Goal: Information Seeking & Learning: Learn about a topic

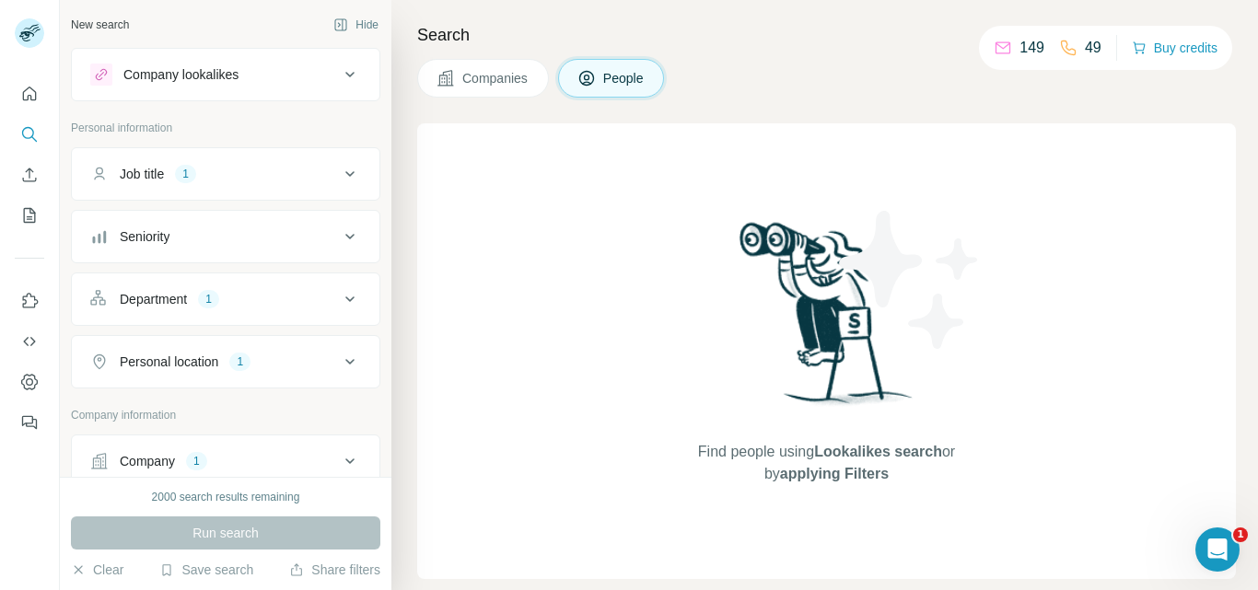
click at [479, 270] on div "Find people using Lookalikes search or by applying Filters" at bounding box center [826, 351] width 818 height 456
click at [268, 75] on div "Company lookalikes" at bounding box center [214, 75] width 249 height 22
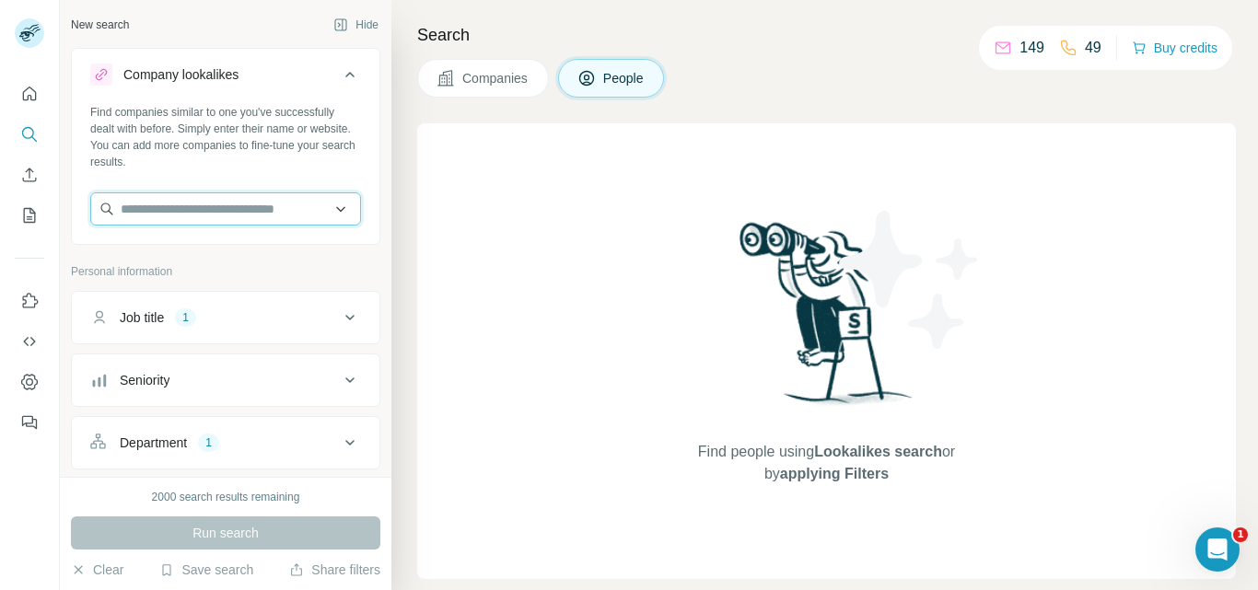
click at [204, 214] on input "text" at bounding box center [225, 208] width 271 height 33
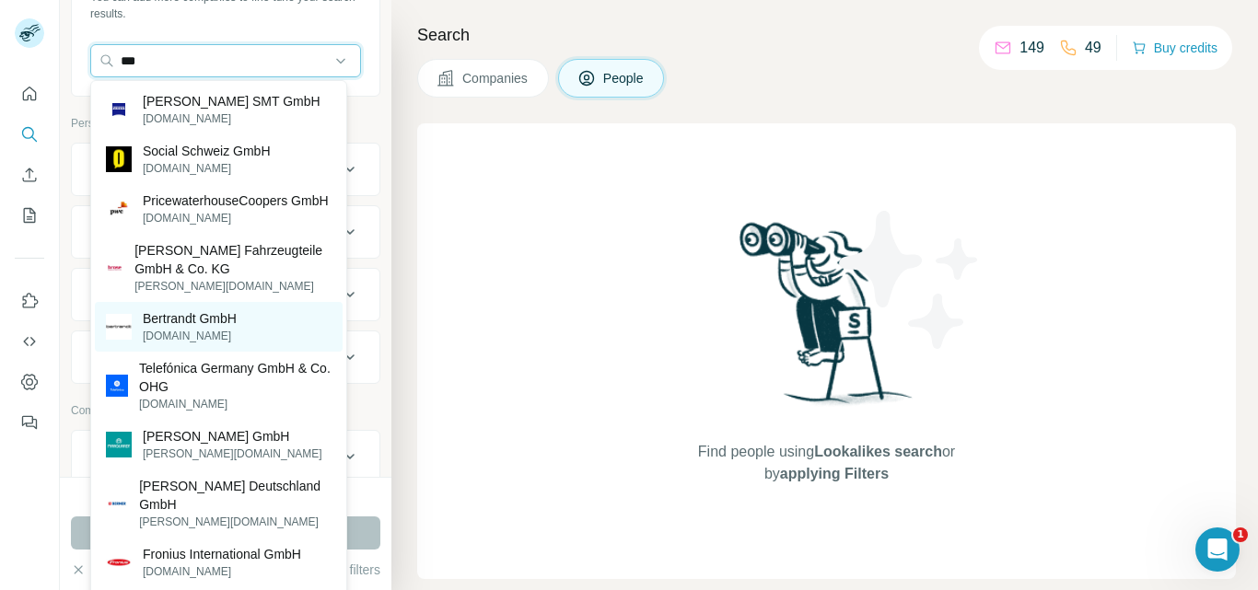
scroll to position [149, 0]
type input "***"
click at [254, 352] on div "Bertrandt GmbH [DOMAIN_NAME]" at bounding box center [219, 327] width 248 height 50
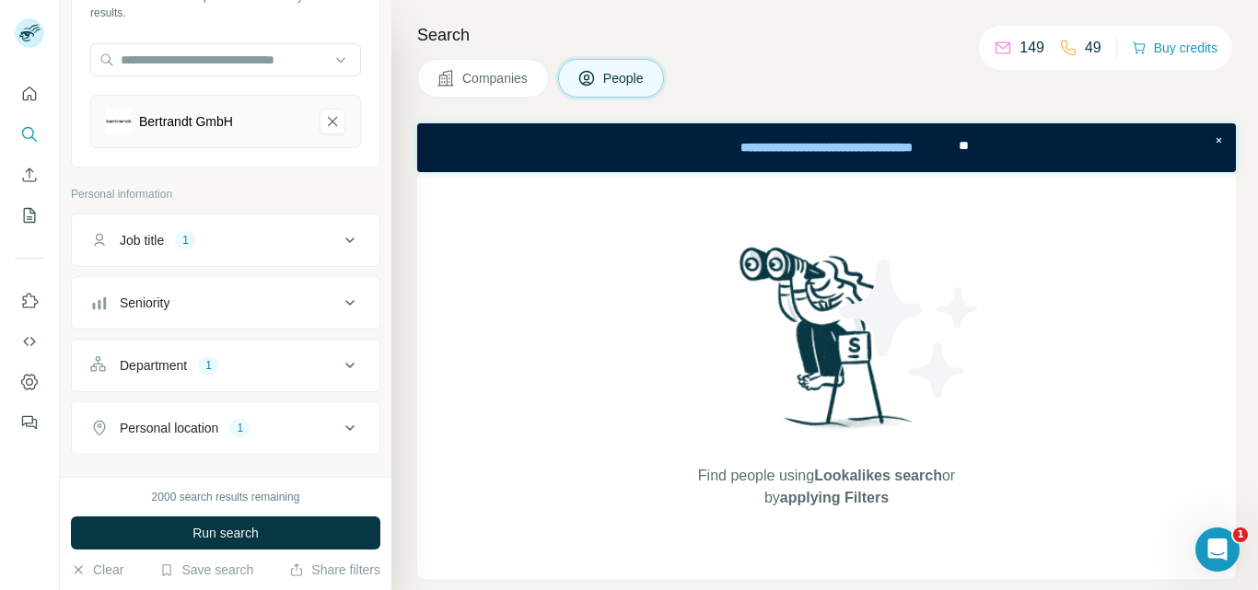
click at [478, 86] on span "Companies" at bounding box center [495, 78] width 67 height 18
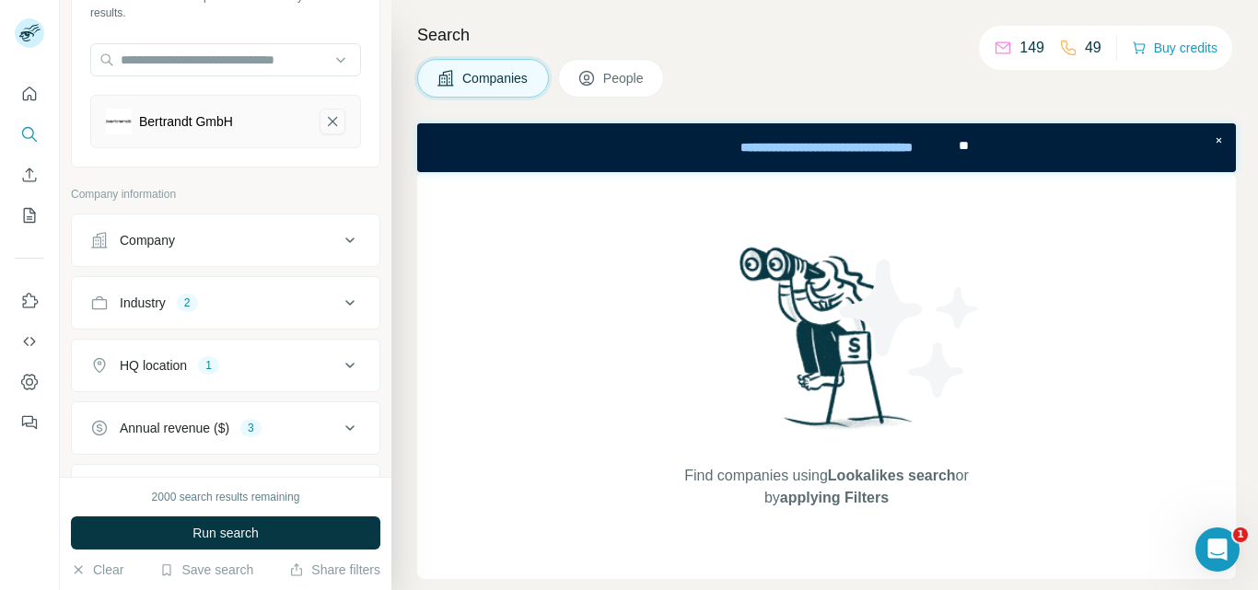
click at [328, 123] on icon "Bertrandt GmbH-remove-button" at bounding box center [332, 121] width 9 height 9
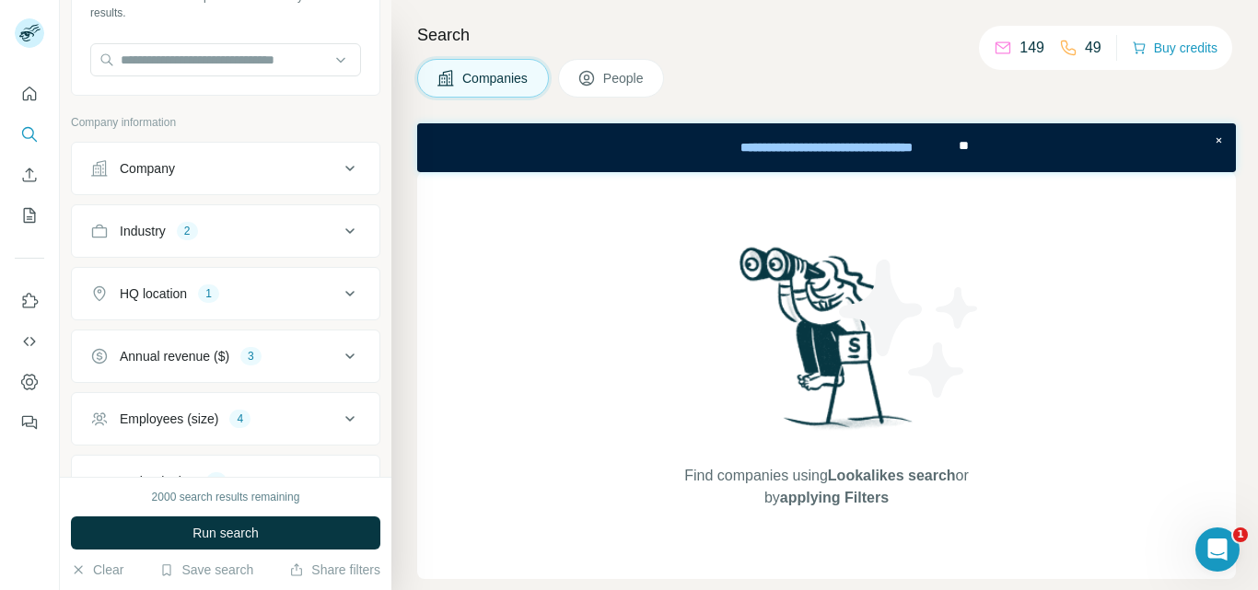
scroll to position [295, 0]
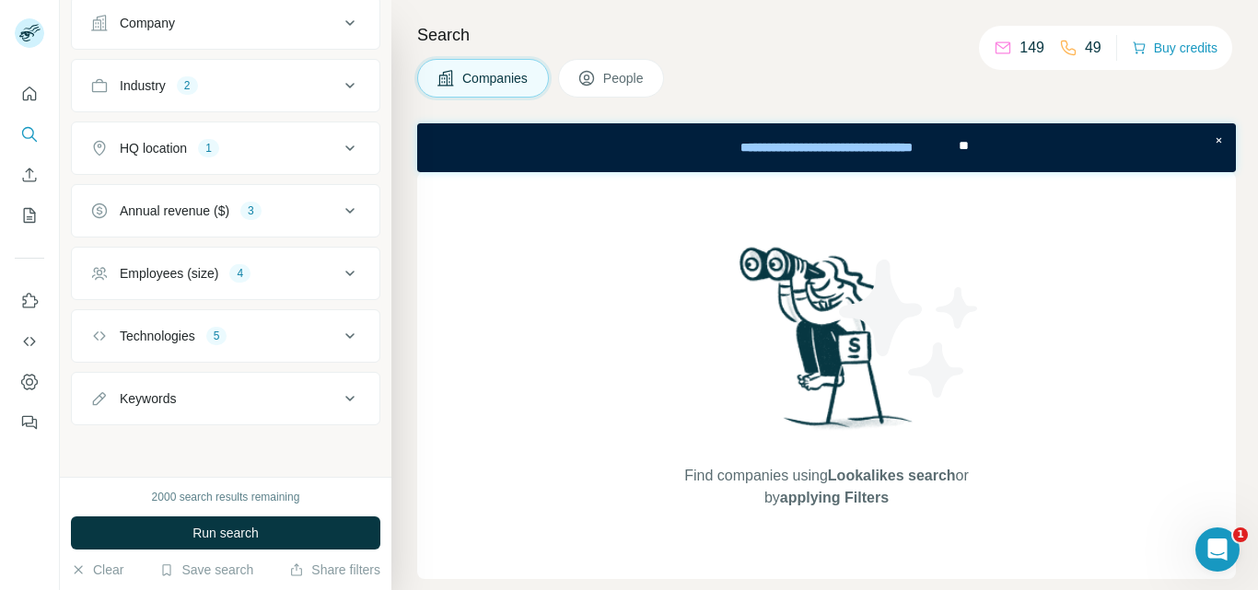
click at [252, 331] on div "Technologies 5" at bounding box center [214, 336] width 249 height 18
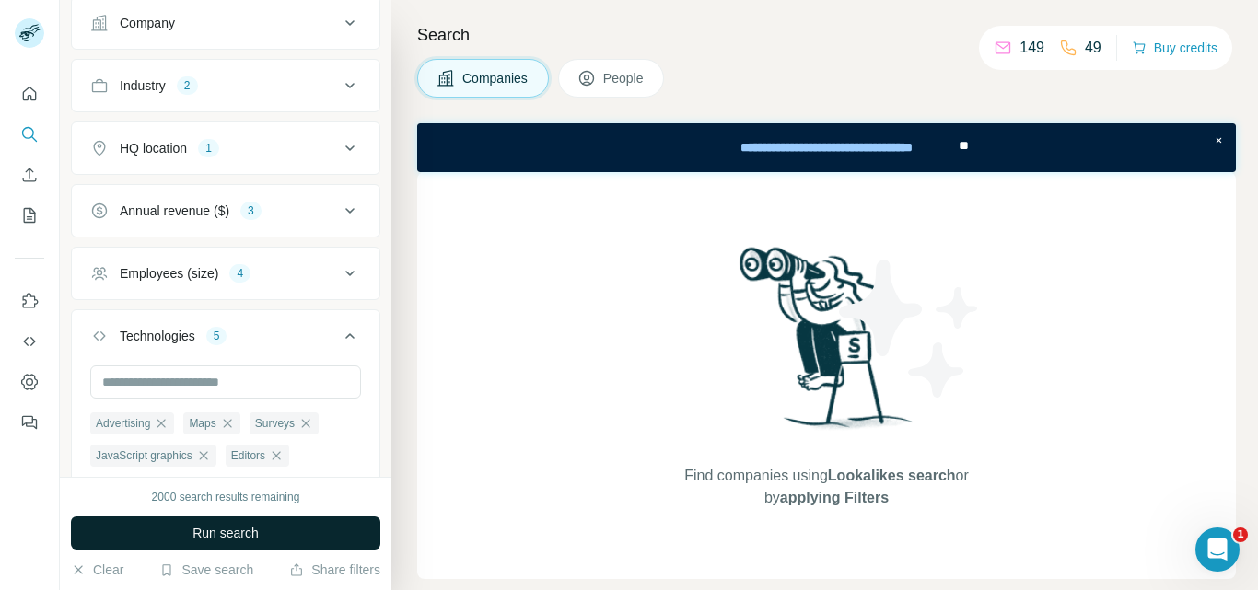
click at [239, 545] on button "Run search" at bounding box center [225, 533] width 309 height 33
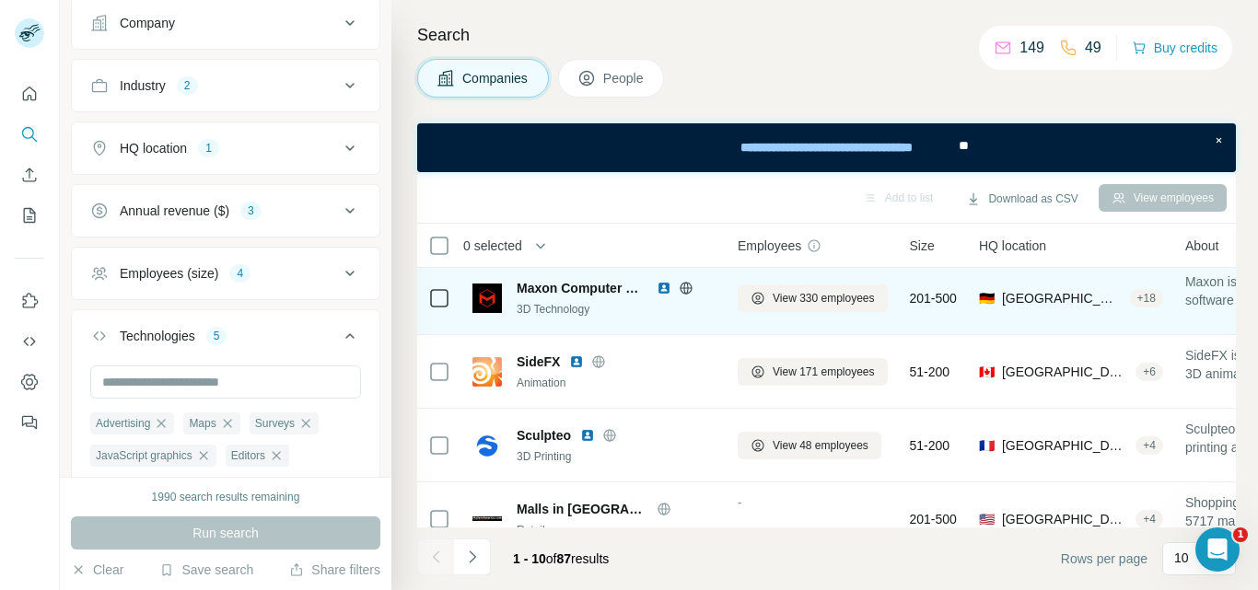
scroll to position [6, 1]
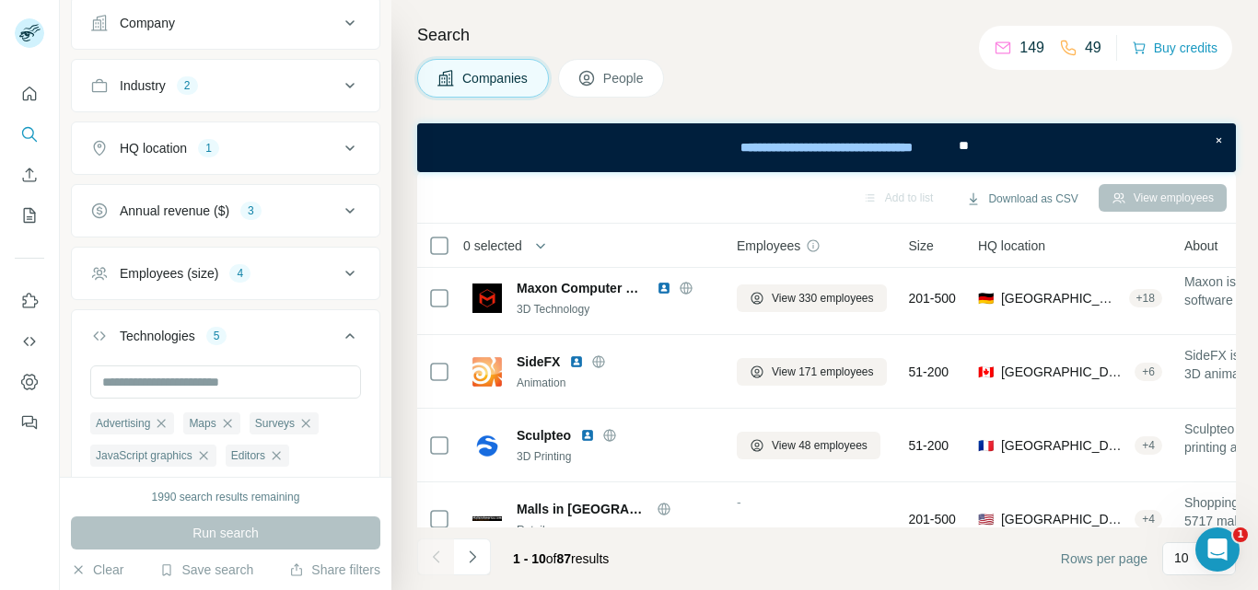
click at [241, 165] on button "HQ location 1" at bounding box center [226, 148] width 308 height 44
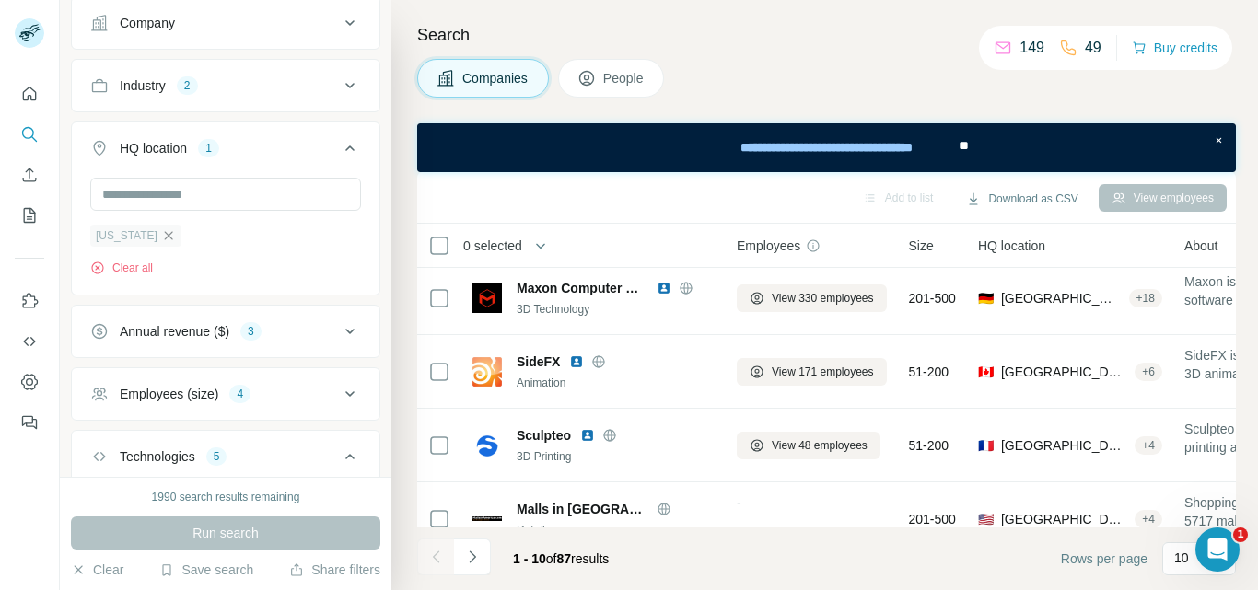
click at [162, 238] on icon "button" at bounding box center [168, 235] width 15 height 15
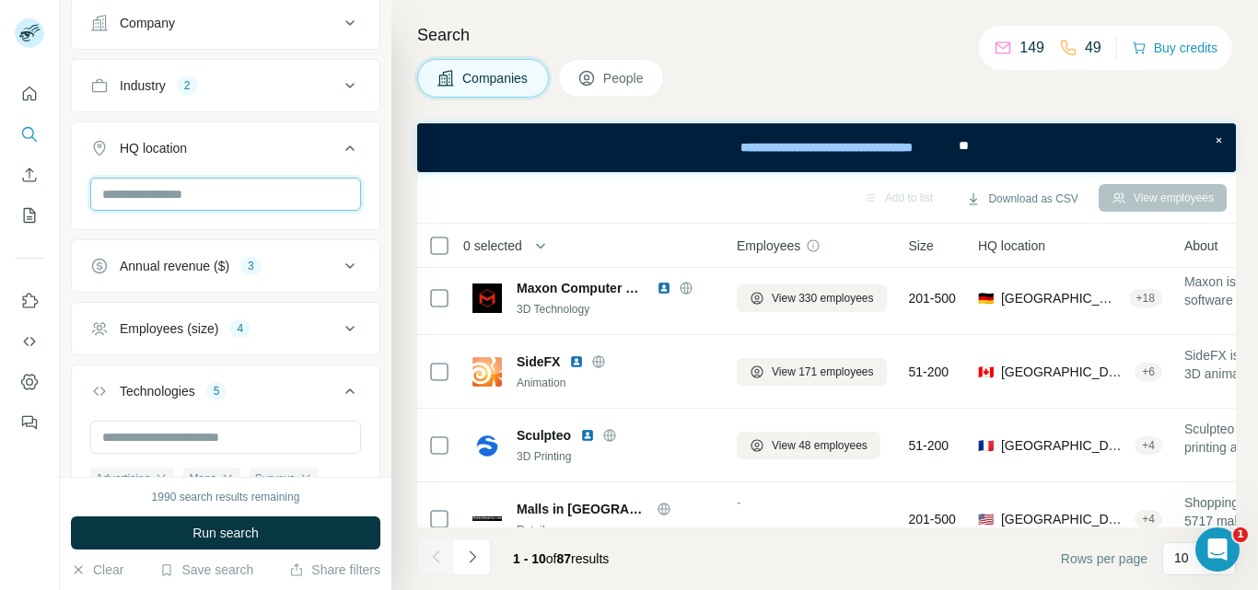
click at [190, 189] on input "text" at bounding box center [225, 194] width 271 height 33
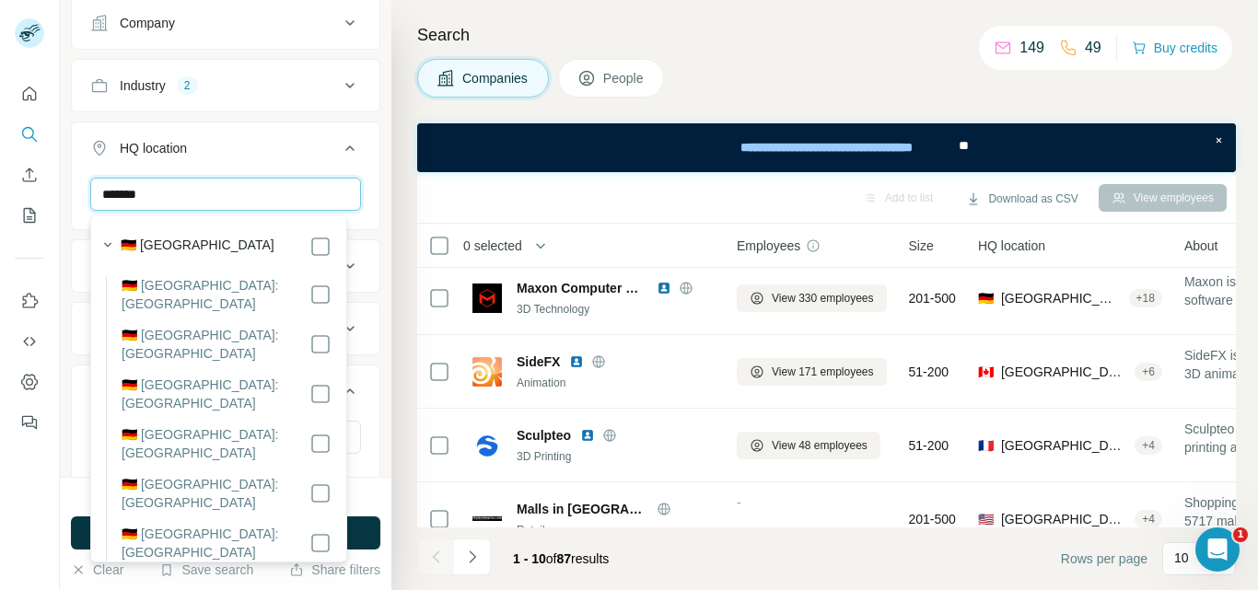
type input "*******"
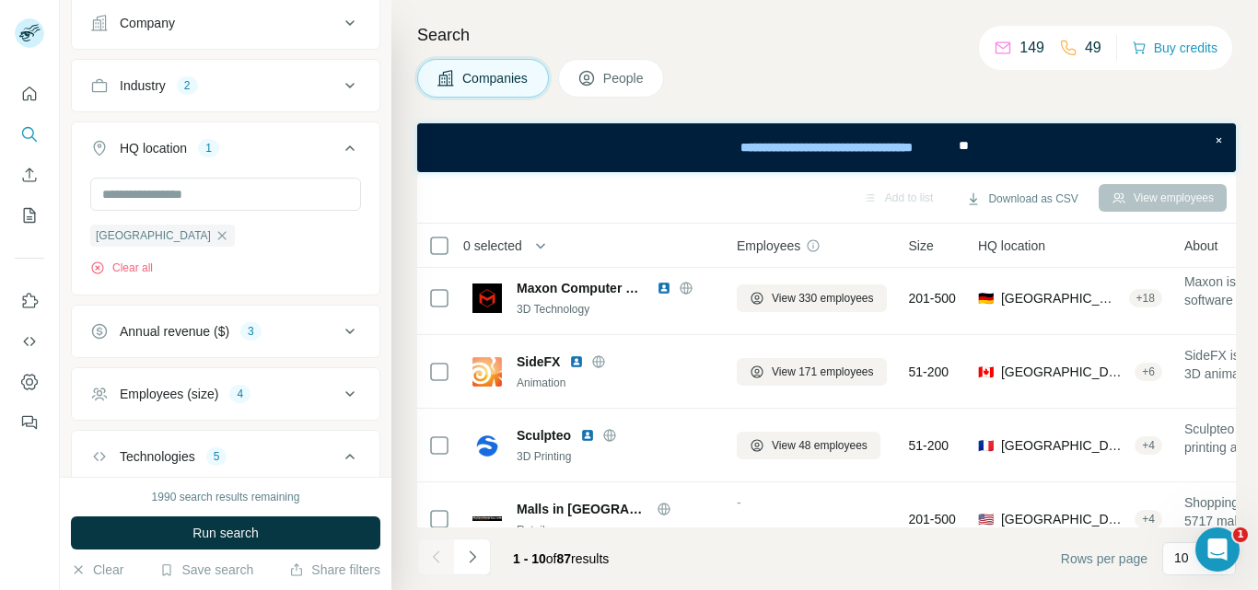
scroll to position [571, 0]
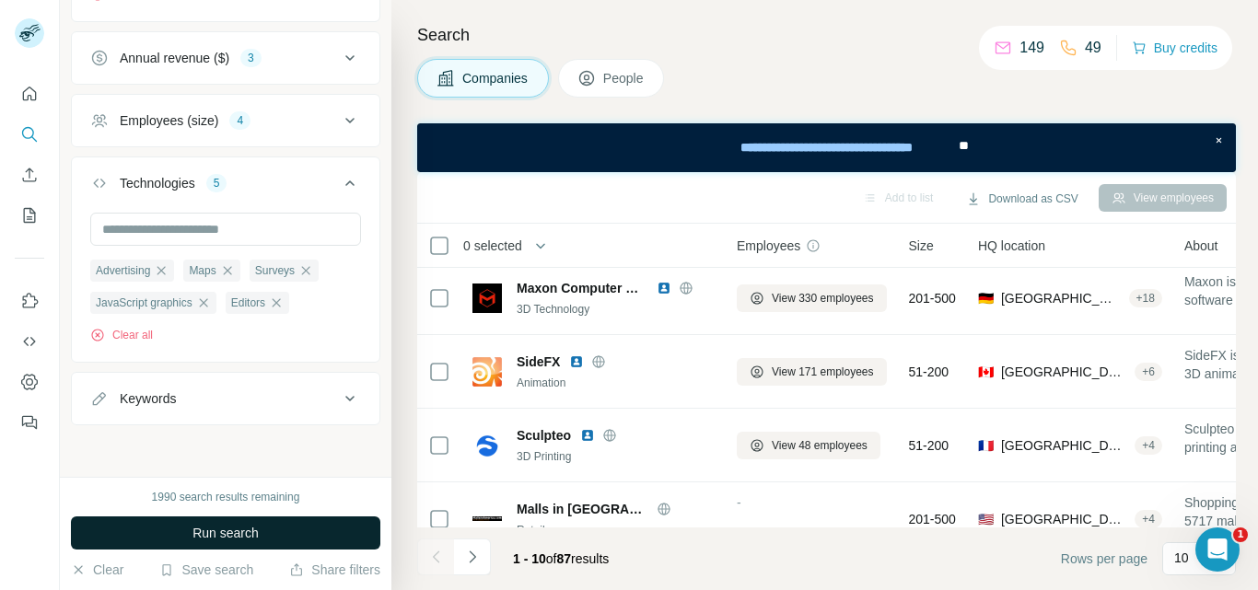
click at [229, 530] on span "Run search" at bounding box center [225, 533] width 66 height 18
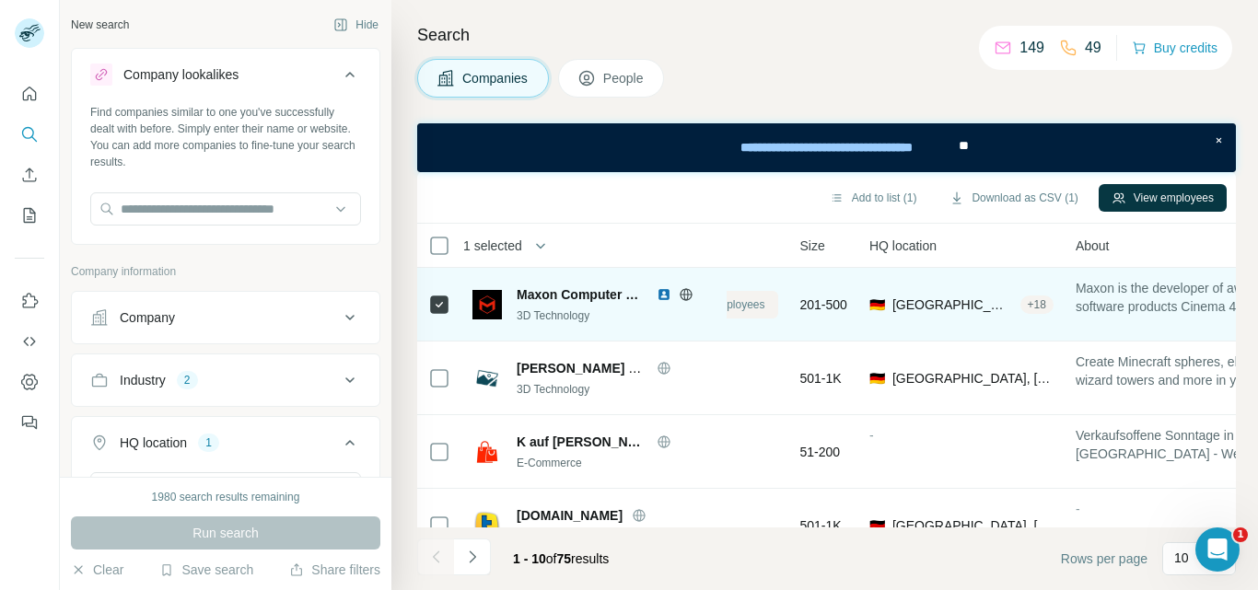
scroll to position [0, 0]
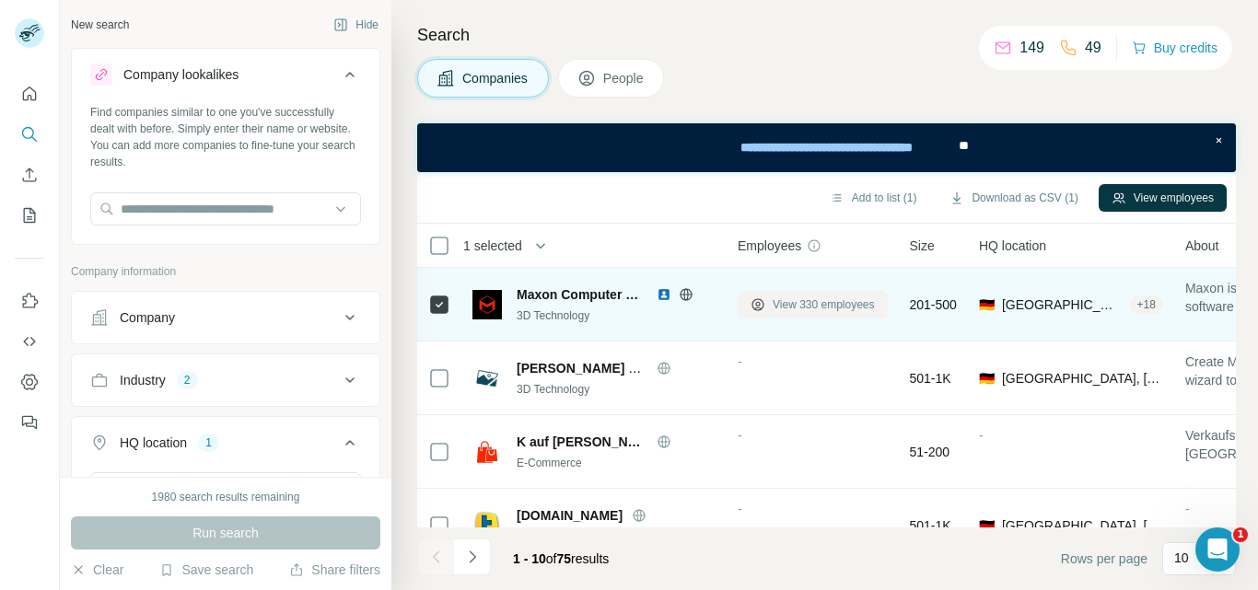
click at [779, 307] on span "View 330 employees" at bounding box center [823, 304] width 102 height 17
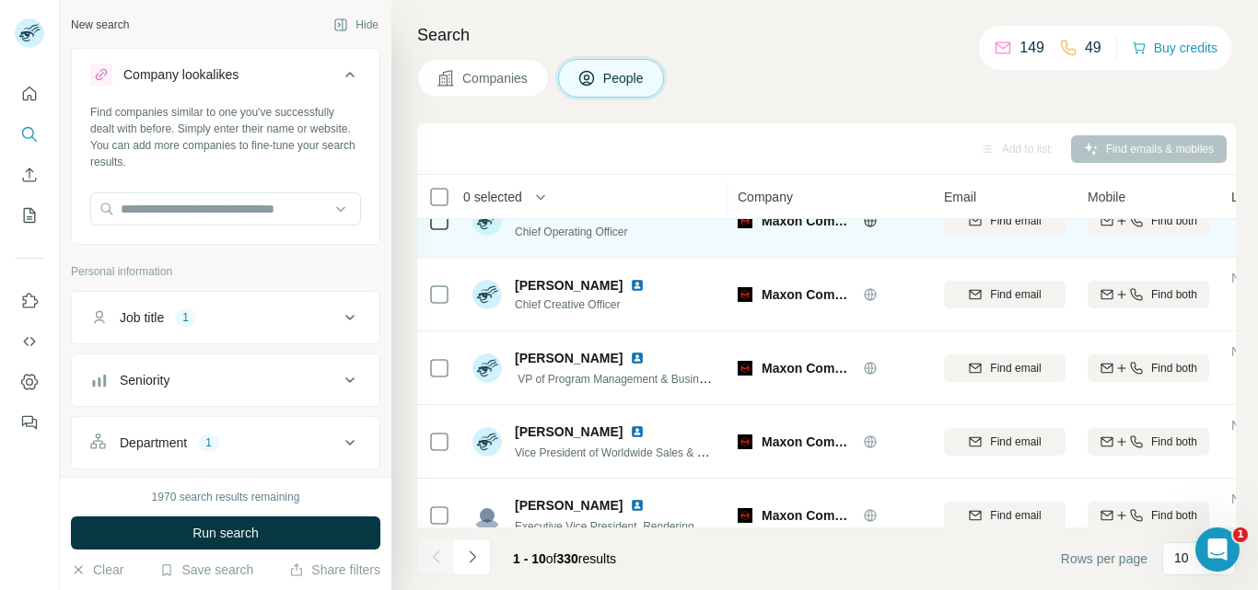
scroll to position [437, 0]
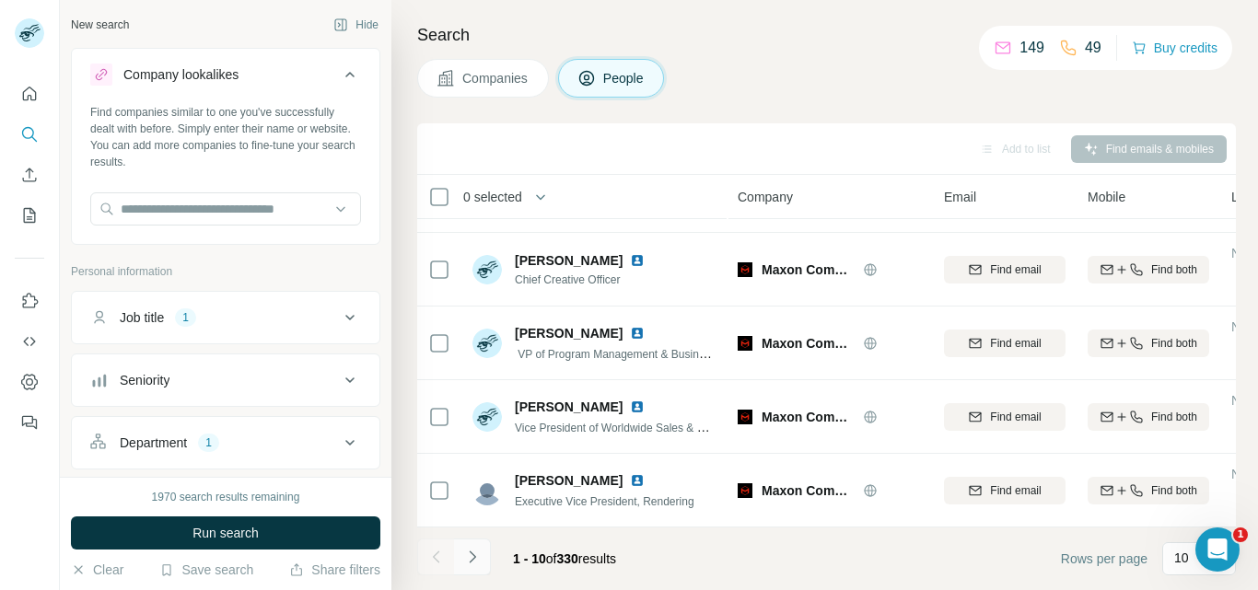
click at [470, 564] on icon "Navigate to next page" at bounding box center [472, 557] width 18 height 18
click at [472, 551] on icon "Navigate to next page" at bounding box center [472, 557] width 18 height 18
click at [466, 566] on button "Navigate to next page" at bounding box center [472, 557] width 37 height 37
click at [471, 554] on icon "Navigate to next page" at bounding box center [472, 557] width 6 height 12
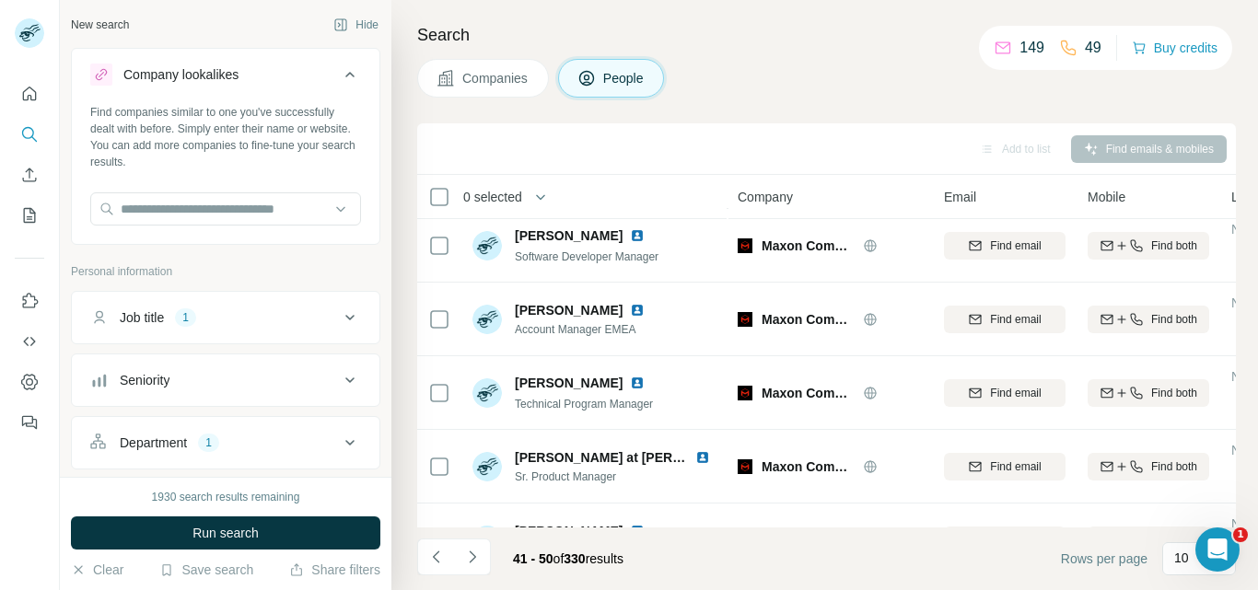
scroll to position [0, 0]
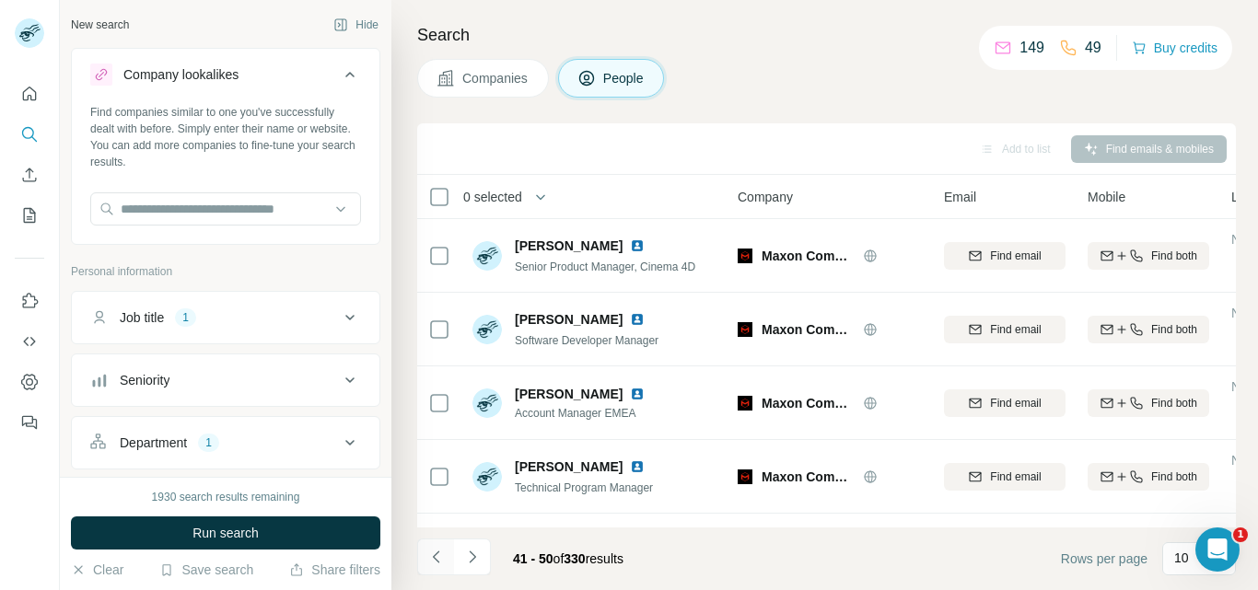
click at [438, 553] on icon "Navigate to previous page" at bounding box center [436, 557] width 18 height 18
